Goal: Information Seeking & Learning: Check status

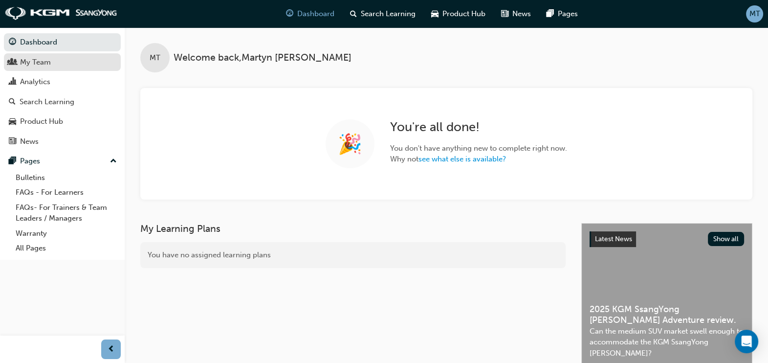
click at [46, 59] on div "My Team" at bounding box center [35, 62] width 31 height 11
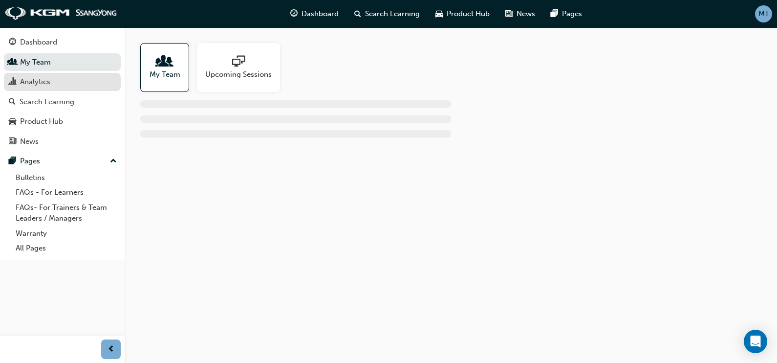
click at [29, 80] on div "Analytics" at bounding box center [35, 81] width 30 height 11
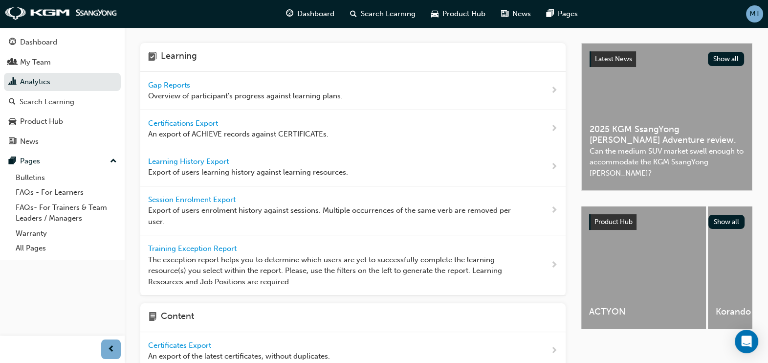
click at [176, 83] on span "Gap Reports" at bounding box center [170, 85] width 44 height 9
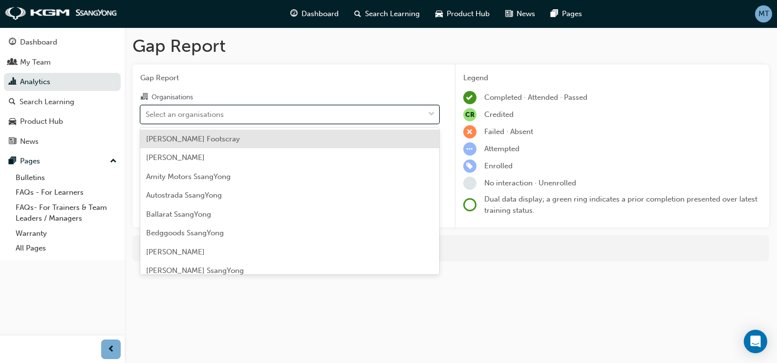
click at [431, 113] on span "down-icon" at bounding box center [431, 114] width 7 height 13
click at [147, 113] on input "Organisations option [PERSON_NAME] Footscray focused, 1 of 73. 73 results avail…" at bounding box center [146, 113] width 1 height 8
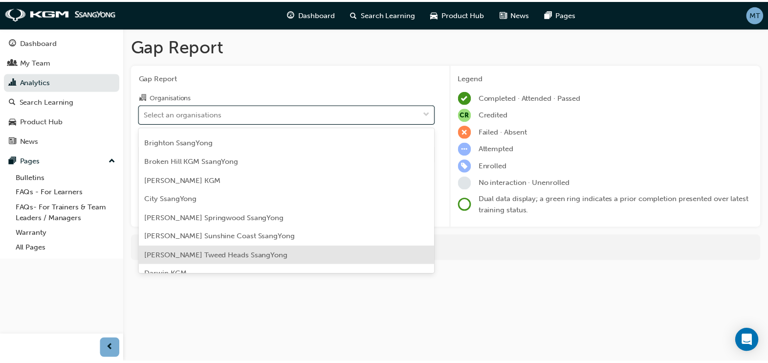
scroll to position [122, 0]
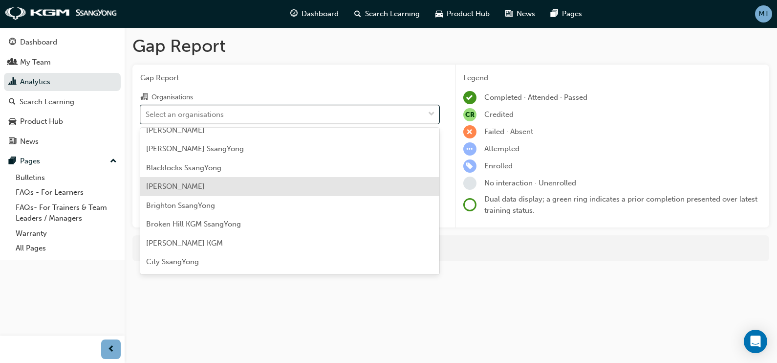
click at [205, 186] on span "[PERSON_NAME]" at bounding box center [175, 186] width 59 height 9
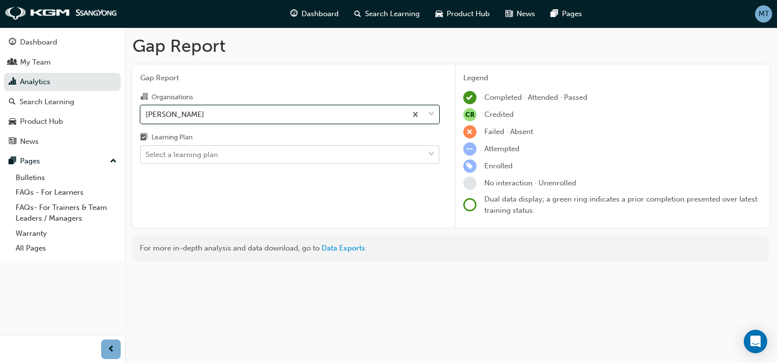
click at [351, 152] on div "Select a learning plan" at bounding box center [282, 154] width 283 height 17
click at [147, 152] on input "Learning Plan Select a learning plan" at bounding box center [146, 154] width 1 height 8
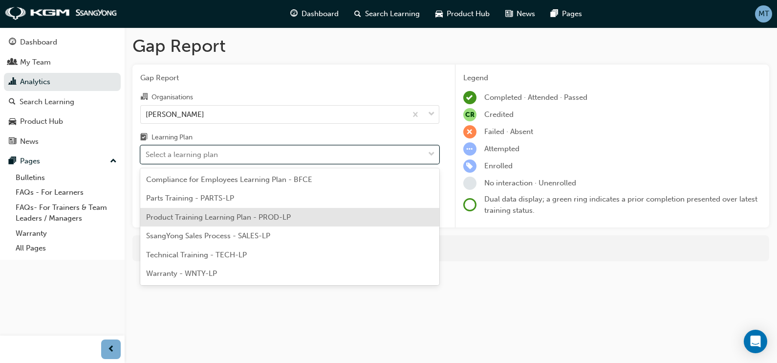
click at [195, 214] on span "Product Training Learning Plan - PROD-LP" at bounding box center [218, 217] width 145 height 9
